Goal: Task Accomplishment & Management: Complete application form

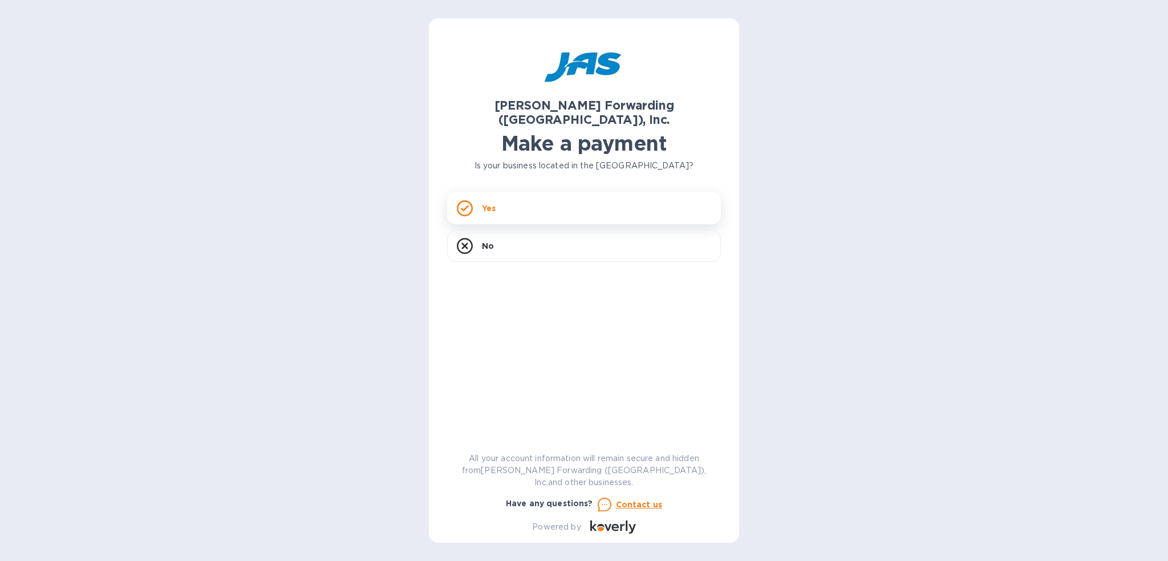
click at [566, 196] on div "Yes" at bounding box center [584, 208] width 274 height 32
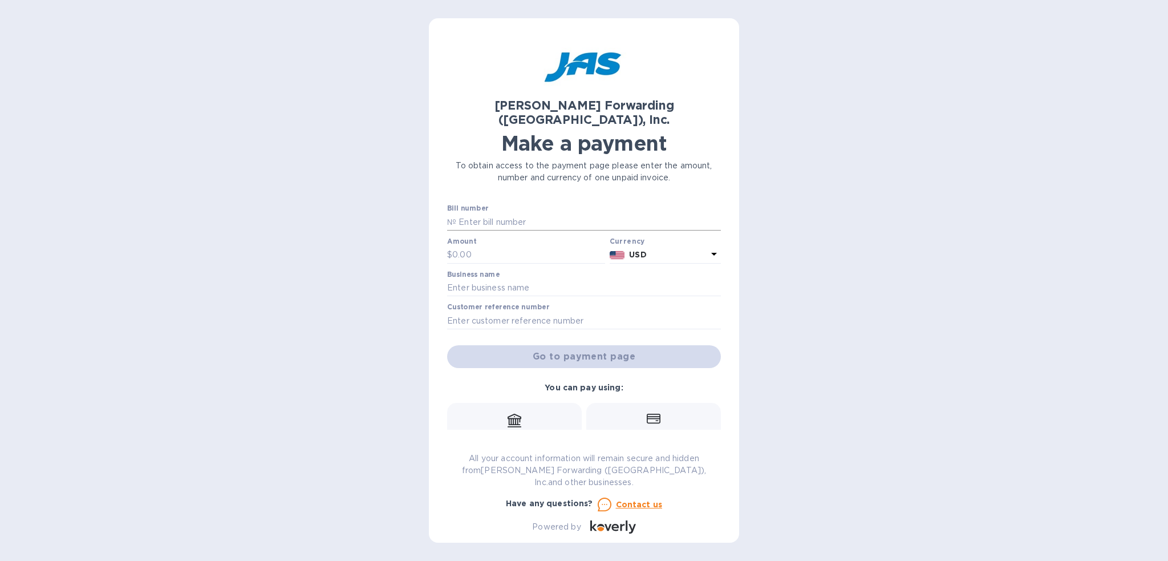
click at [498, 213] on input "text" at bounding box center [588, 221] width 265 height 17
type input "b"
type input "BNA503340841"
type input "450.00"
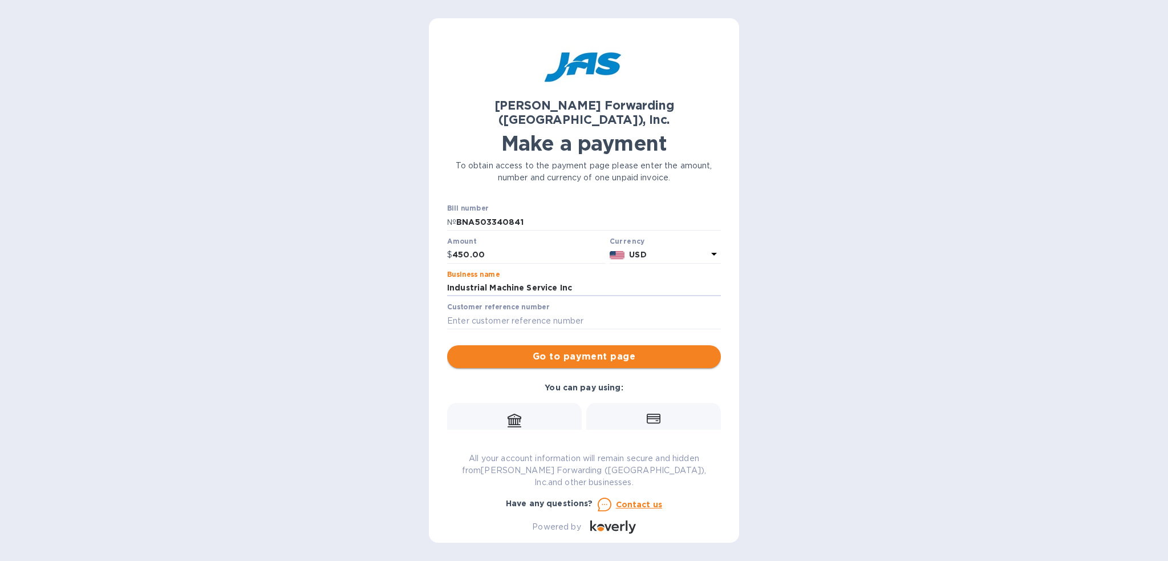
type input "Industrial Machine Service Inc"
click at [462, 350] on span "Go to payment page" at bounding box center [584, 357] width 256 height 14
